Goal: Task Accomplishment & Management: Manage account settings

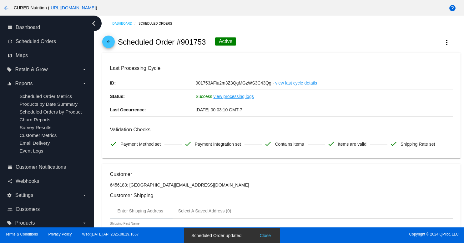
scroll to position [567, 0]
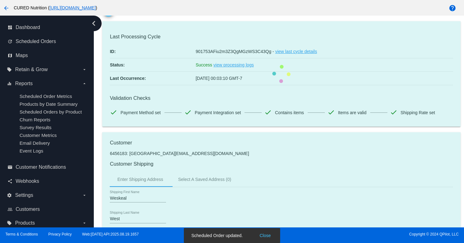
scroll to position [0, 0]
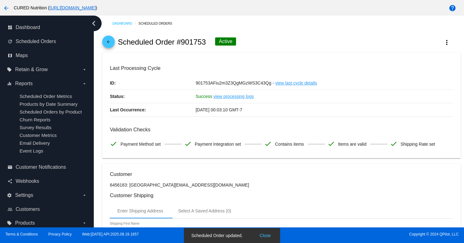
click at [107, 42] on mat-icon "arrow_back" at bounding box center [109, 44] width 8 height 8
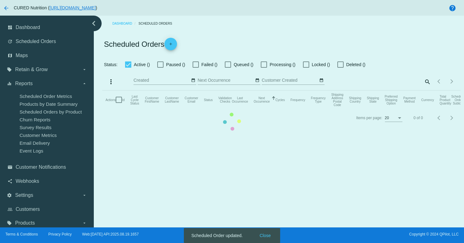
checkbox input "true"
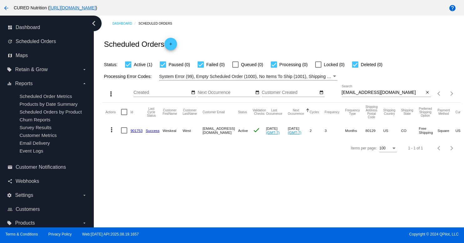
click at [379, 92] on input "[EMAIL_ADDRESS][DOMAIN_NAME]" at bounding box center [383, 92] width 83 height 5
paste input "[PERSON_NAME][EMAIL_ADDRESS][PERSON_NAME]"
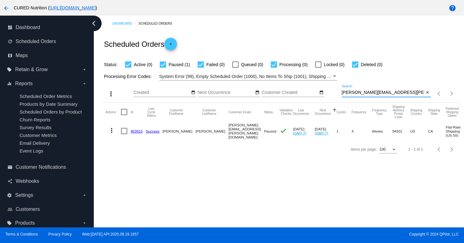
click at [375, 91] on input "[PERSON_NAME][EMAIL_ADDRESS][PERSON_NAME][DOMAIN_NAME]" at bounding box center [383, 92] width 83 height 5
paste input "pamhep"
type input "[EMAIL_ADDRESS][DOMAIN_NAME]"
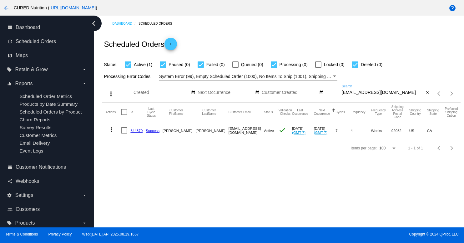
click at [360, 94] on input "[EMAIL_ADDRESS][DOMAIN_NAME]" at bounding box center [383, 92] width 83 height 5
click at [136, 132] on link "844870" at bounding box center [136, 131] width 12 height 4
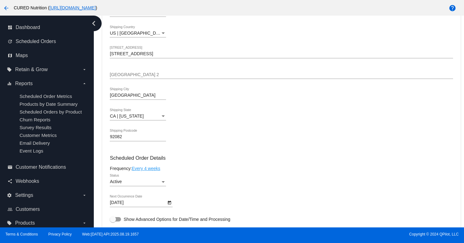
scroll to position [243, 0]
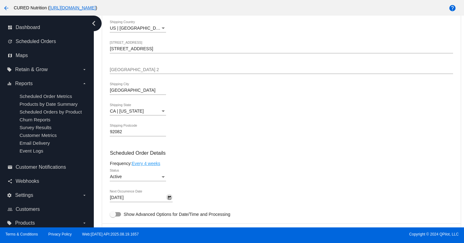
click at [168, 200] on icon "Open calendar" at bounding box center [169, 198] width 3 height 4
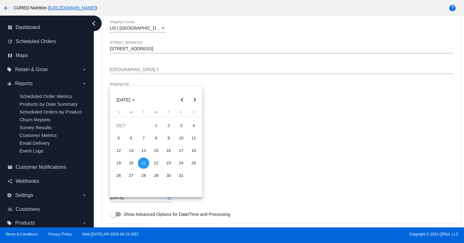
click at [222, 114] on div at bounding box center [232, 121] width 464 height 243
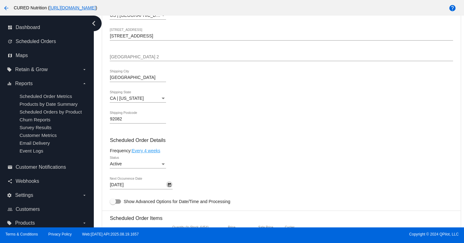
scroll to position [262, 0]
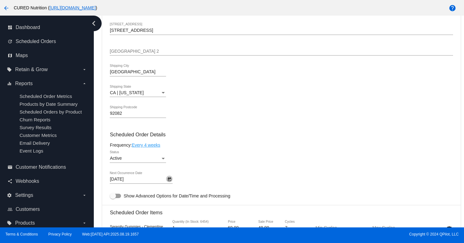
click at [171, 182] on icon "Open calendar" at bounding box center [169, 180] width 3 height 4
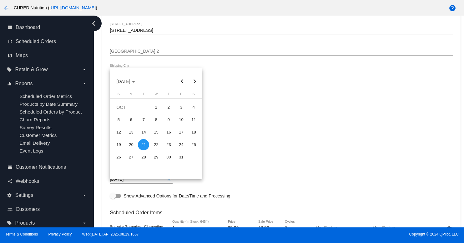
click at [197, 80] on button "Next month" at bounding box center [194, 81] width 13 height 13
click at [142, 143] on div "18" at bounding box center [143, 144] width 11 height 11
type input "[DATE]"
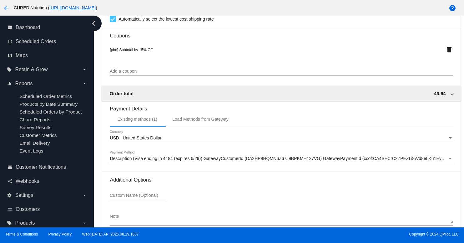
scroll to position [589, 0]
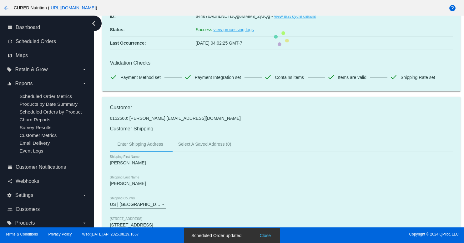
scroll to position [0, 0]
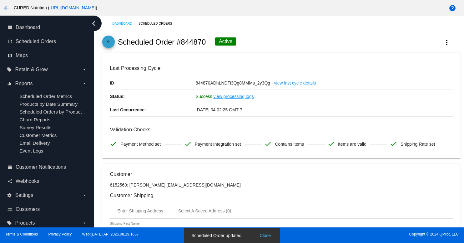
click at [111, 44] on mat-icon "arrow_back" at bounding box center [109, 44] width 8 height 8
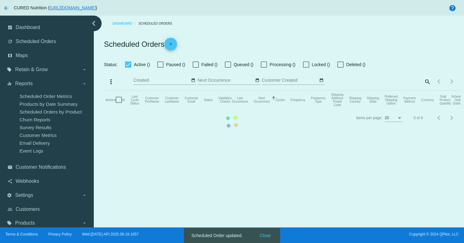
checkbox input "true"
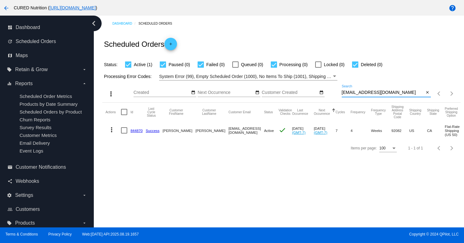
click at [388, 93] on input "[EMAIL_ADDRESS][DOMAIN_NAME]" at bounding box center [383, 92] width 83 height 5
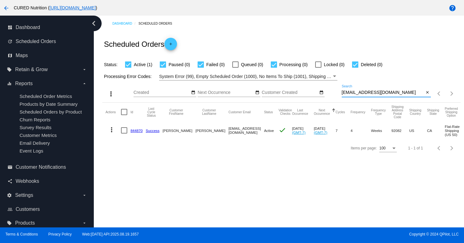
click at [388, 93] on input "[EMAIL_ADDRESS][DOMAIN_NAME]" at bounding box center [383, 92] width 83 height 5
paste input "ashleyandgator"
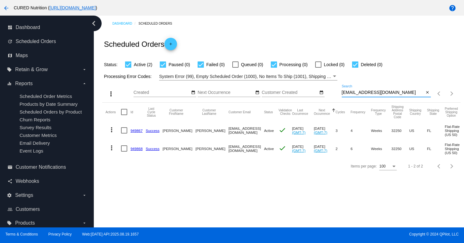
click at [365, 95] on input "[EMAIL_ADDRESS][DOMAIN_NAME]" at bounding box center [383, 92] width 83 height 5
paste input "rhodesrun2"
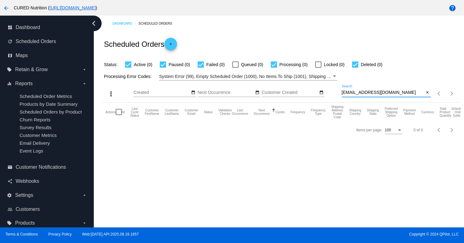
click at [373, 92] on input "[EMAIL_ADDRESS][DOMAIN_NAME]" at bounding box center [383, 92] width 83 height 5
paste input "yahoo"
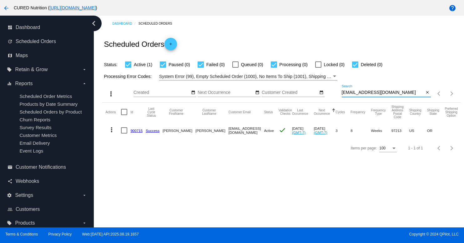
type input "[EMAIL_ADDRESS][DOMAIN_NAME]"
click at [135, 131] on link "900715" at bounding box center [136, 131] width 12 height 4
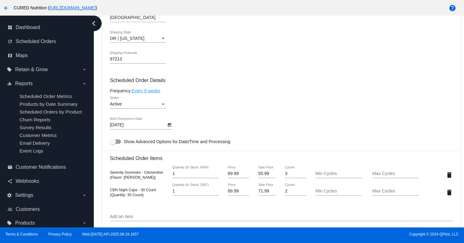
scroll to position [354, 0]
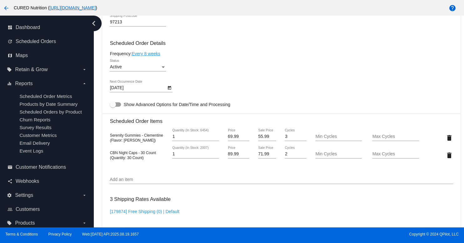
click at [169, 92] on icon "Open calendar" at bounding box center [169, 88] width 4 height 8
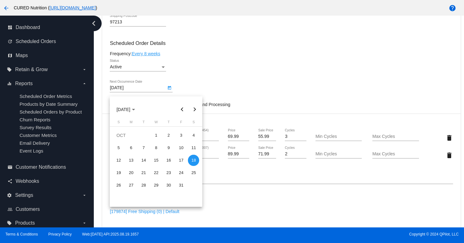
click at [196, 108] on button "Next month" at bounding box center [194, 109] width 13 height 13
click at [145, 171] on div "18" at bounding box center [143, 173] width 11 height 11
type input "[DATE]"
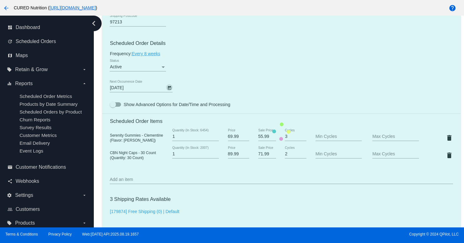
scroll to position [585, 0]
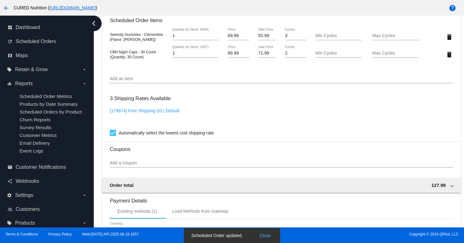
scroll to position [0, 0]
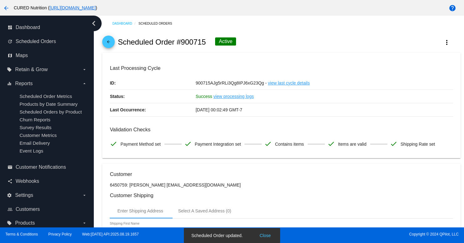
click at [106, 44] on mat-icon "arrow_back" at bounding box center [109, 44] width 8 height 8
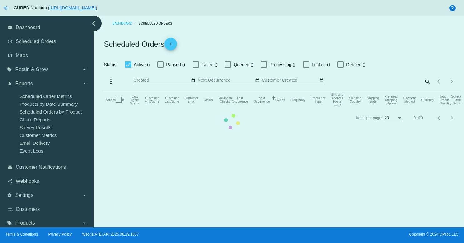
checkbox input "true"
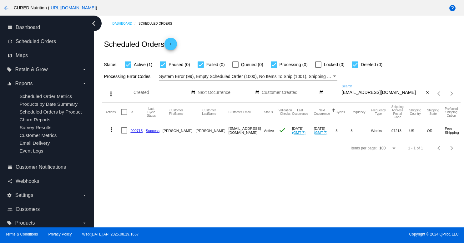
click at [376, 93] on input "[EMAIL_ADDRESS][DOMAIN_NAME]" at bounding box center [383, 92] width 83 height 5
paste input "[PERSON_NAME][EMAIL_ADDRESS][PERSON_NAME]"
type input "[PERSON_NAME][EMAIL_ADDRESS][PERSON_NAME][DOMAIN_NAME]"
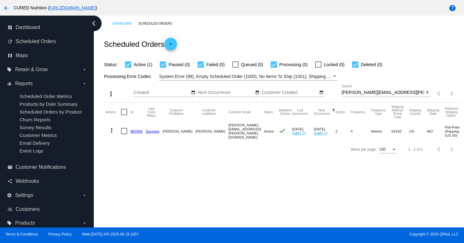
click at [138, 132] on link "967845" at bounding box center [136, 131] width 12 height 4
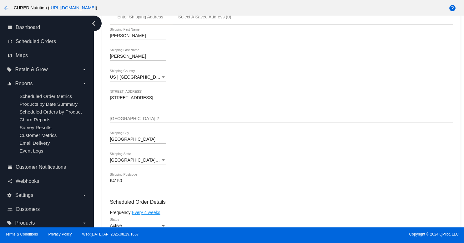
scroll to position [214, 0]
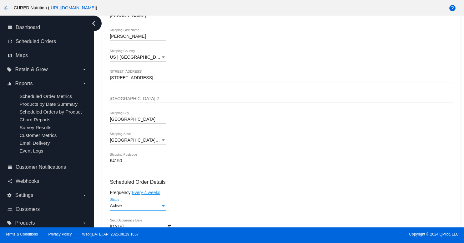
click at [162, 208] on div "Status" at bounding box center [163, 206] width 6 height 5
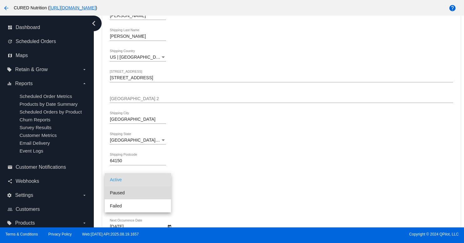
click at [153, 192] on span "Paused" at bounding box center [138, 193] width 56 height 13
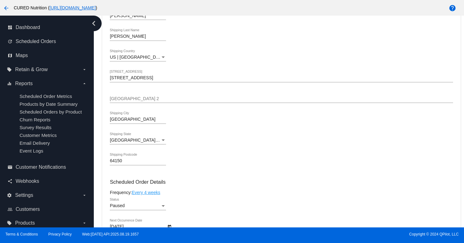
click at [201, 185] on h3 "Scheduled Order Details" at bounding box center [281, 182] width 343 height 6
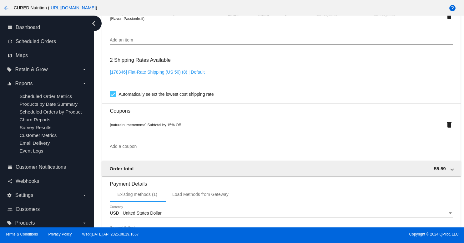
scroll to position [589, 0]
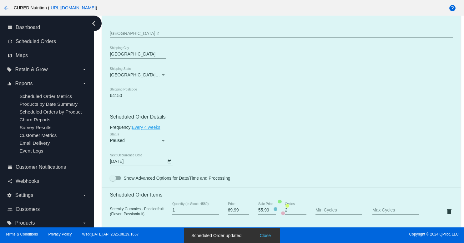
scroll to position [0, 0]
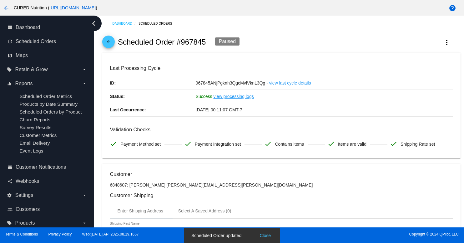
click at [108, 42] on mat-icon "arrow_back" at bounding box center [109, 44] width 8 height 8
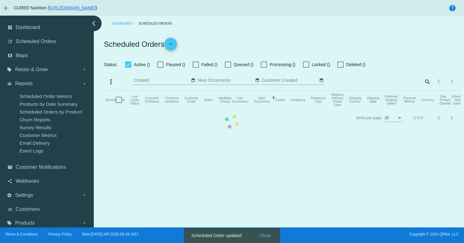
checkbox input "true"
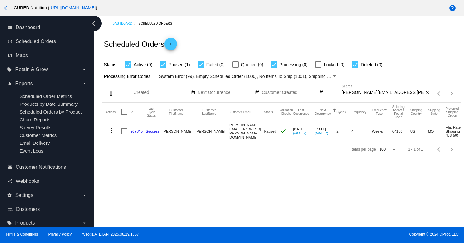
click at [354, 94] on input "[PERSON_NAME][EMAIL_ADDRESS][PERSON_NAME][DOMAIN_NAME]" at bounding box center [383, 92] width 83 height 5
paste input "[PERSON_NAME].[PERSON_NAME]"
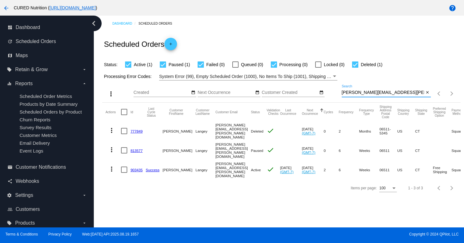
type input "[PERSON_NAME][EMAIL_ADDRESS][PERSON_NAME][DOMAIN_NAME]"
click at [140, 168] on link "903435" at bounding box center [136, 170] width 12 height 4
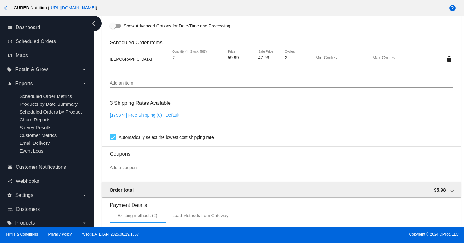
scroll to position [368, 0]
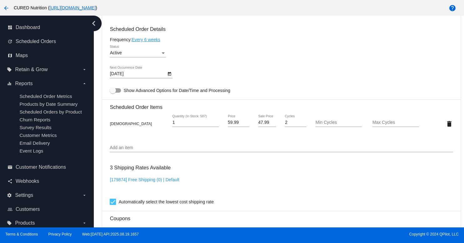
type input "1"
click at [216, 125] on input "1" at bounding box center [195, 122] width 47 height 5
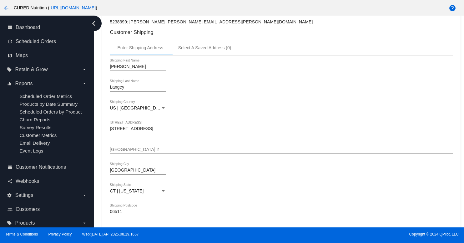
scroll to position [181, 0]
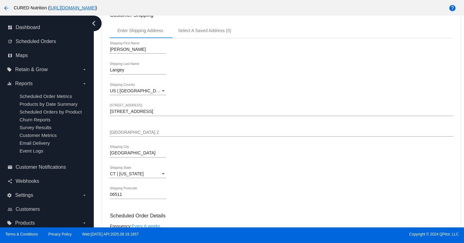
click at [122, 113] on input "[STREET_ADDRESS]" at bounding box center [281, 111] width 343 height 5
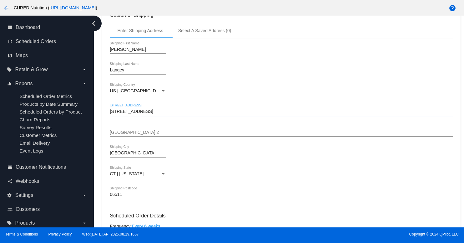
click at [122, 113] on input "[STREET_ADDRESS]" at bounding box center [281, 111] width 343 height 5
paste input "[STREET_ADDRESS]"
click at [183, 113] on input "[STREET_ADDRESS]" at bounding box center [281, 111] width 343 height 5
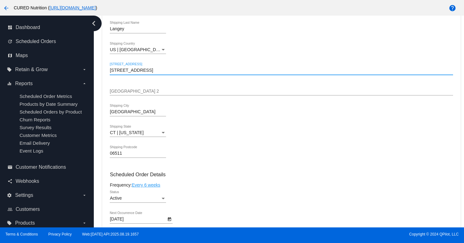
scroll to position [223, 0]
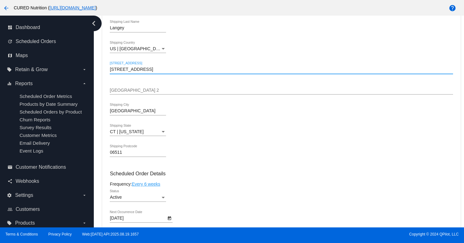
type input "[STREET_ADDRESS]"
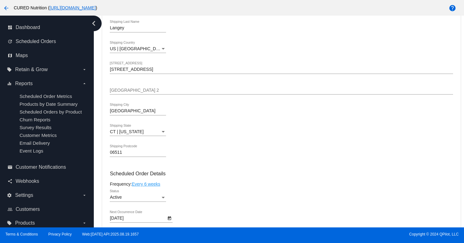
click at [126, 155] on input "06511" at bounding box center [138, 152] width 56 height 5
paste input "8"
type input "06518"
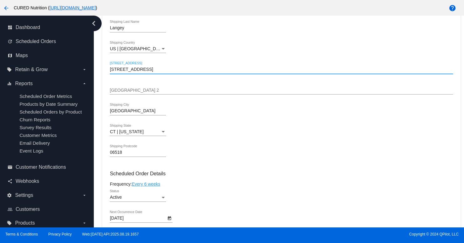
click at [163, 72] on input "[STREET_ADDRESS]" at bounding box center [281, 69] width 343 height 5
type input "[STREET_ADDRESS]"
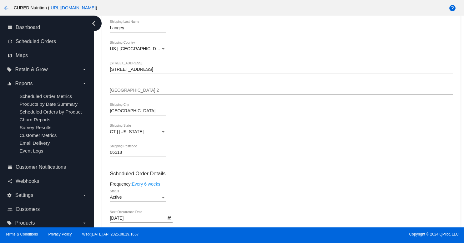
click at [131, 114] on input "[GEOGRAPHIC_DATA]" at bounding box center [138, 111] width 56 height 5
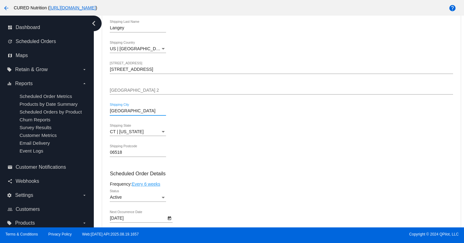
paste input "Hamd"
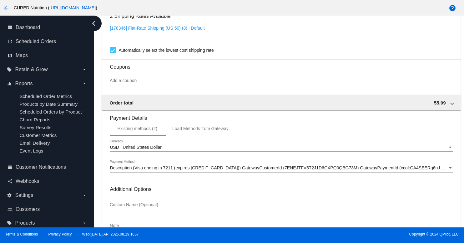
scroll to position [567, 0]
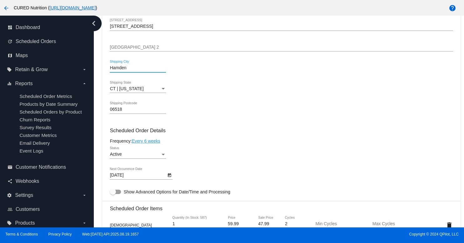
scroll to position [117, 0]
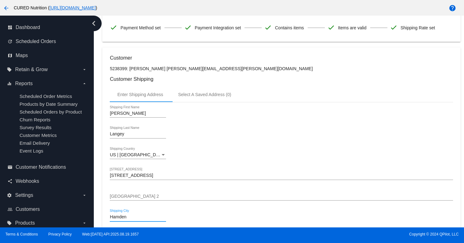
type input "Hamden"
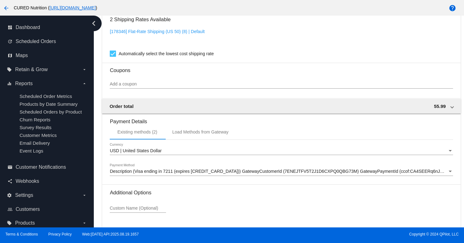
scroll to position [567, 0]
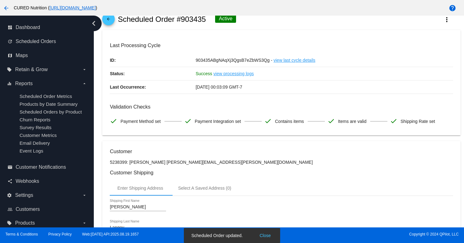
scroll to position [0, 0]
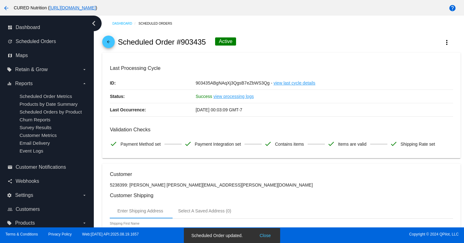
click at [112, 44] on mat-icon "arrow_back" at bounding box center [109, 44] width 8 height 8
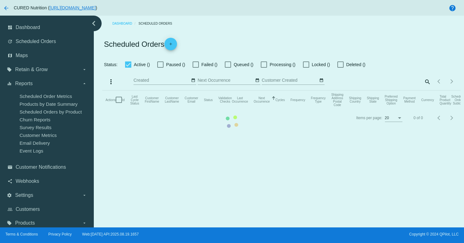
checkbox input "true"
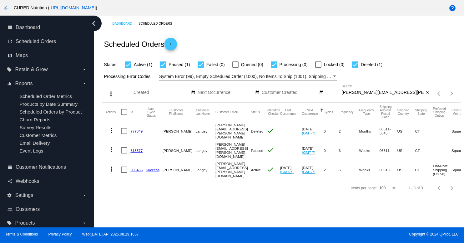
click at [371, 93] on input "[PERSON_NAME][EMAIL_ADDRESS][PERSON_NAME][DOMAIN_NAME]" at bounding box center [383, 92] width 83 height 5
paste input "lareesecrippen@ao"
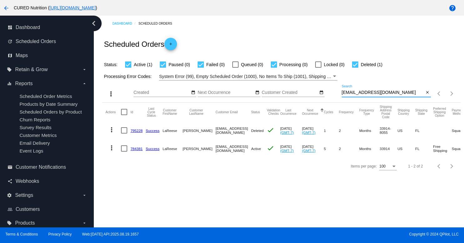
type input "[EMAIL_ADDRESS][DOMAIN_NAME]"
click at [138, 150] on link "784381" at bounding box center [136, 149] width 12 height 4
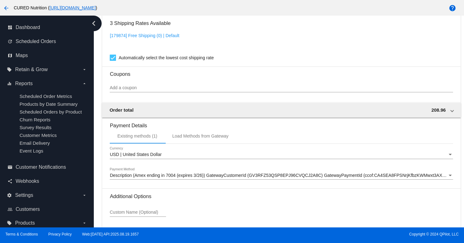
scroll to position [585, 0]
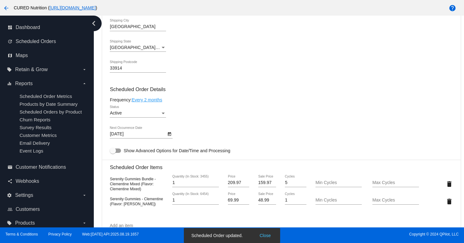
scroll to position [0, 0]
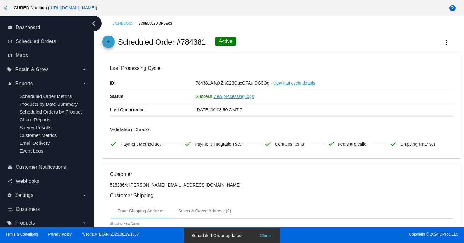
click at [110, 44] on mat-icon "arrow_back" at bounding box center [109, 44] width 8 height 8
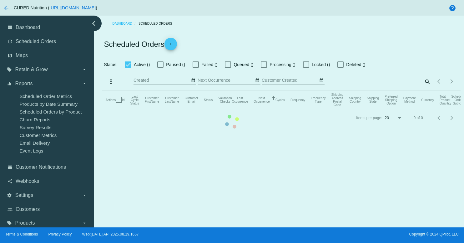
checkbox input "true"
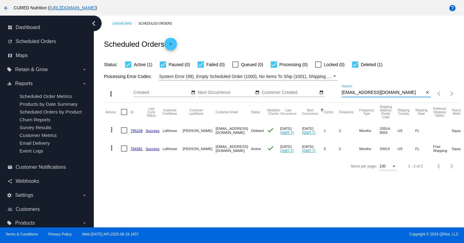
click at [374, 92] on input "[EMAIL_ADDRESS][DOMAIN_NAME]" at bounding box center [383, 92] width 83 height 5
paste input "[EMAIL_ADDRESS][DOMAIN_NAME]"
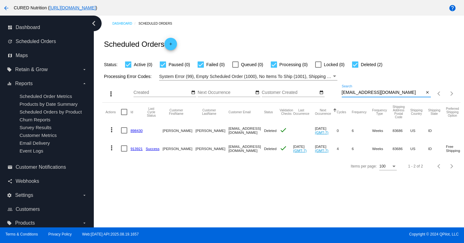
type input "[EMAIL_ADDRESS][DOMAIN_NAME]"
click at [398, 94] on input "[EMAIL_ADDRESS][DOMAIN_NAME]" at bounding box center [383, 92] width 83 height 5
